Goal: Communication & Community: Answer question/provide support

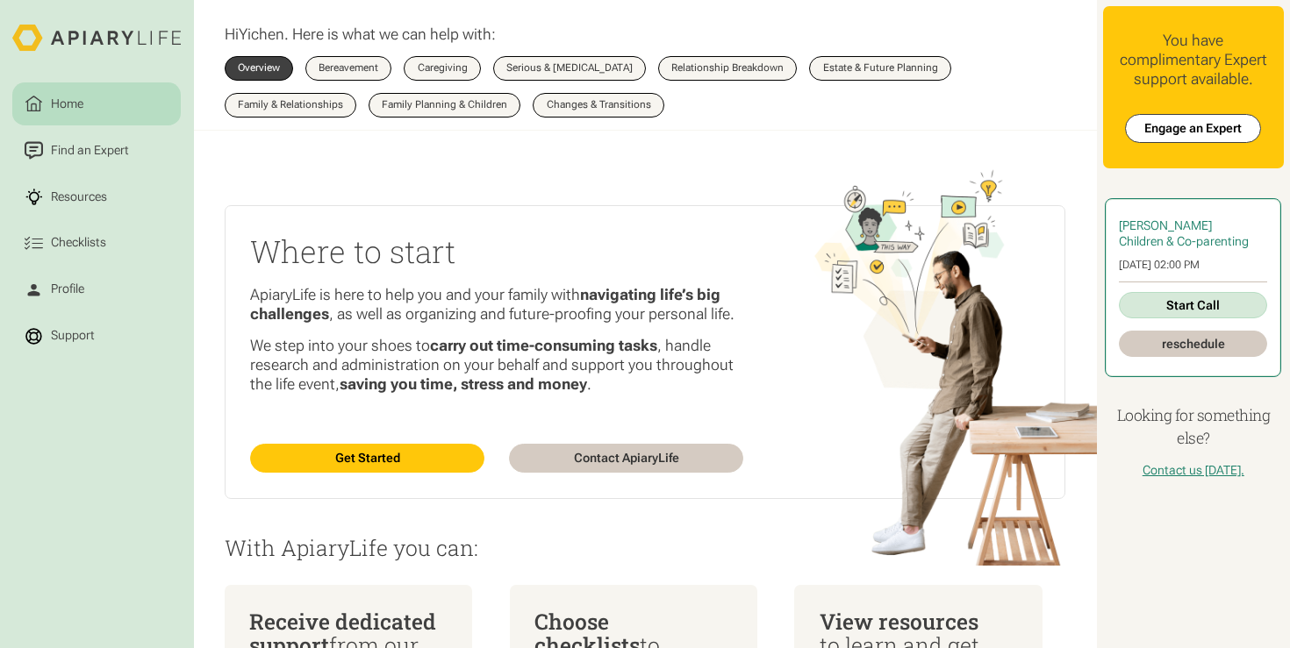
click at [1169, 297] on link "Start Call" at bounding box center [1193, 305] width 148 height 26
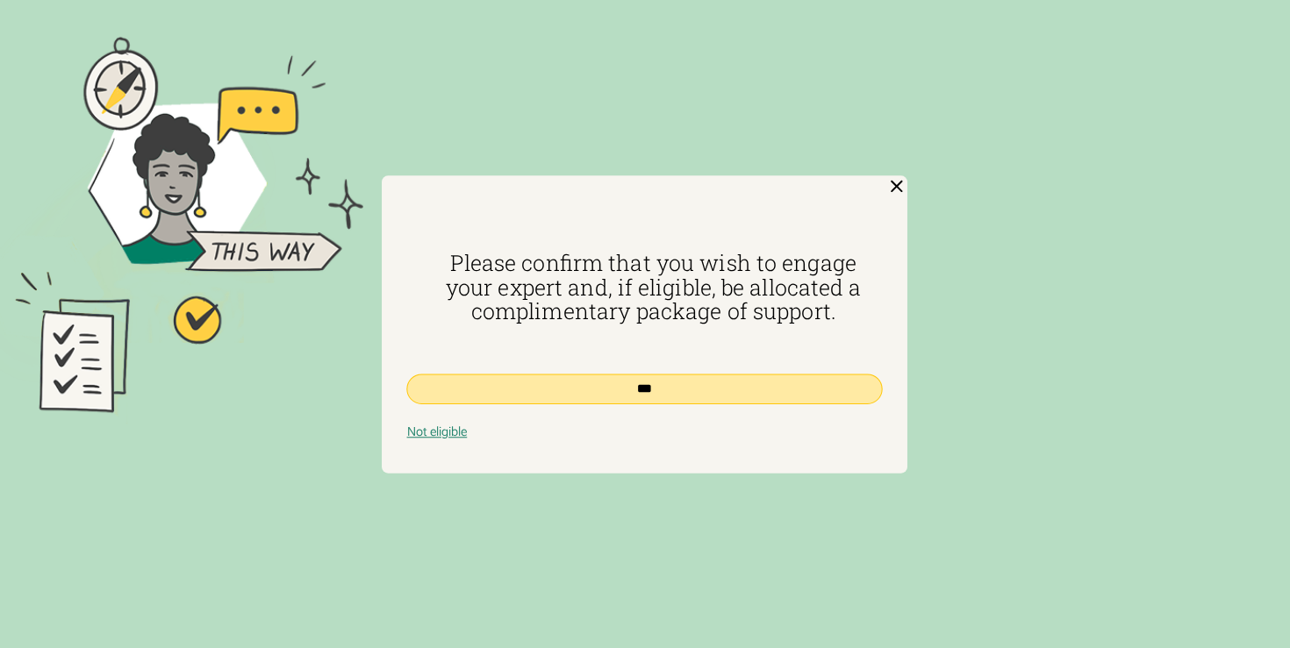
click at [715, 384] on input "***" at bounding box center [645, 389] width 476 height 30
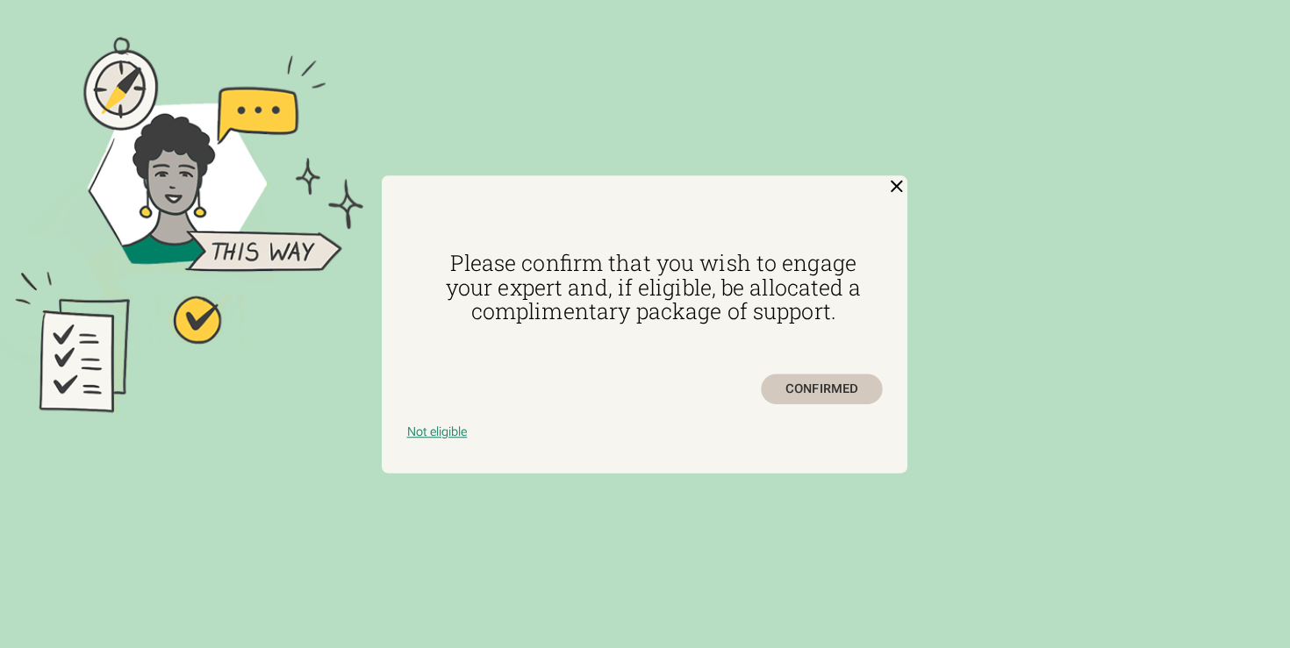
click at [823, 378] on div "CONFIRMED" at bounding box center [822, 389] width 121 height 30
